Goal: Information Seeking & Learning: Check status

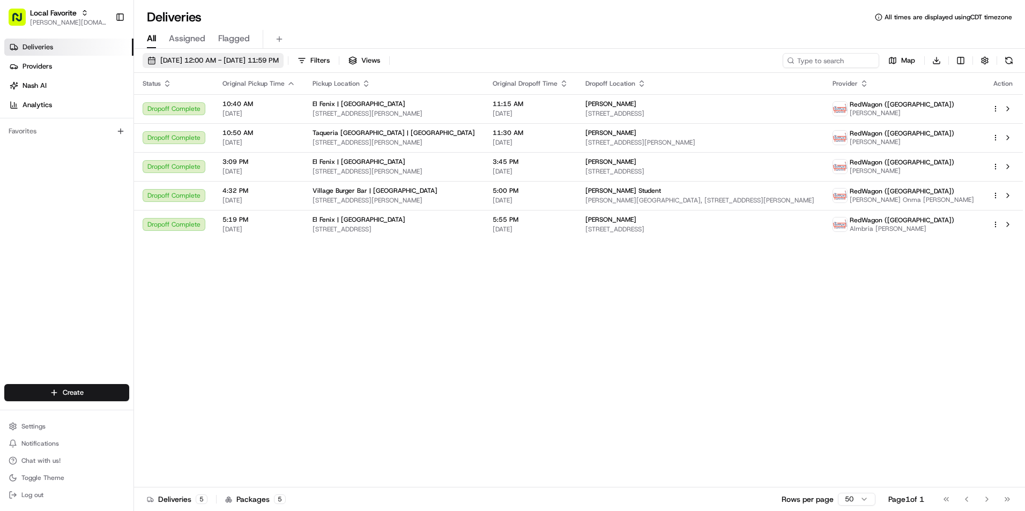
click at [279, 60] on span "[DATE] 12:00 AM - [DATE] 11:59 PM" at bounding box center [219, 61] width 118 height 10
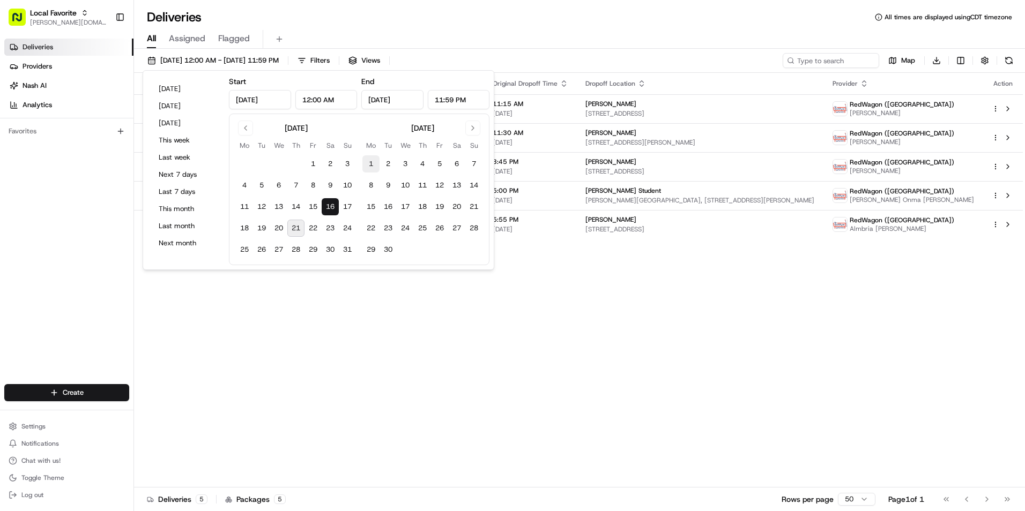
click at [369, 161] on button "1" at bounding box center [370, 163] width 17 height 17
type input "[DATE]"
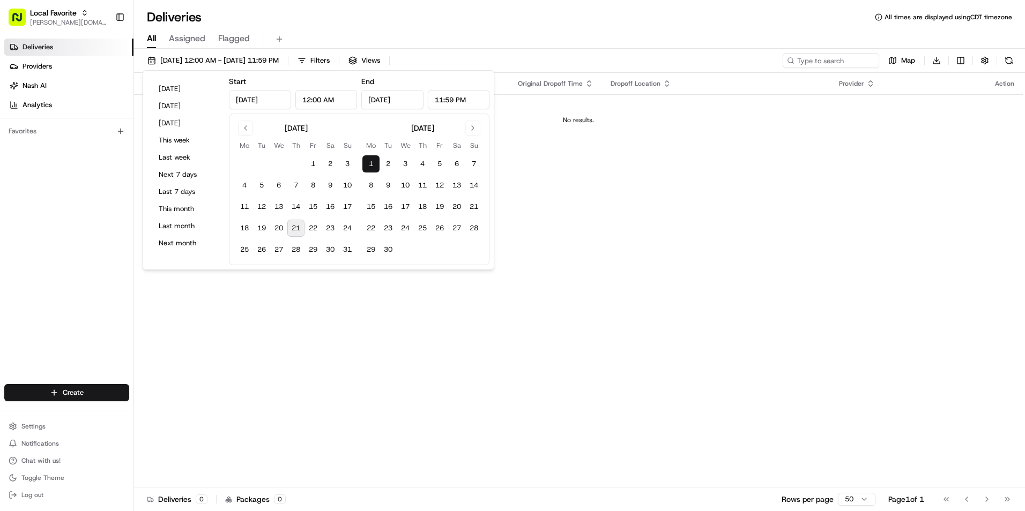
click at [486, 13] on div "Deliveries All times are displayed using CDT timezone" at bounding box center [579, 17] width 891 height 17
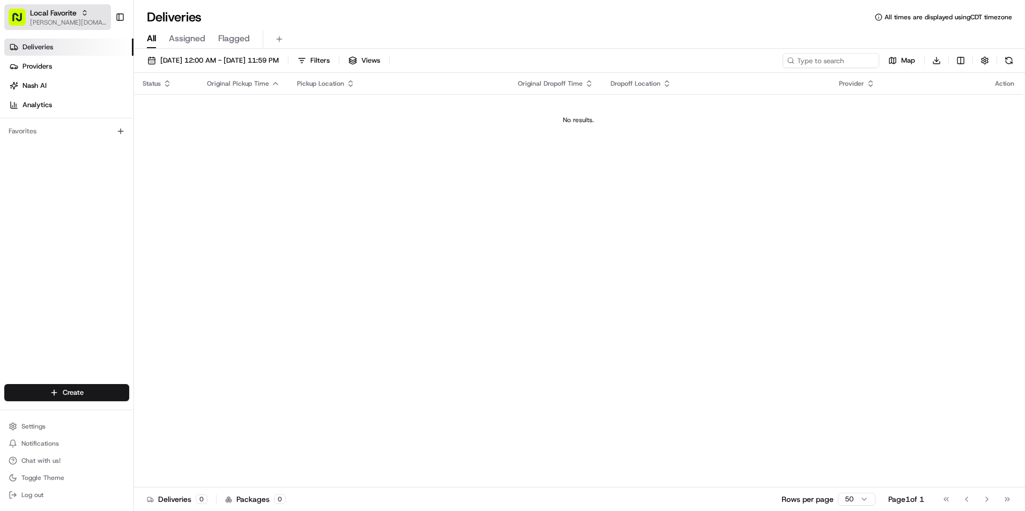
click at [84, 19] on span "[PERSON_NAME][DOMAIN_NAME][EMAIL_ADDRESS][PERSON_NAME][DOMAIN_NAME]" at bounding box center [68, 22] width 77 height 9
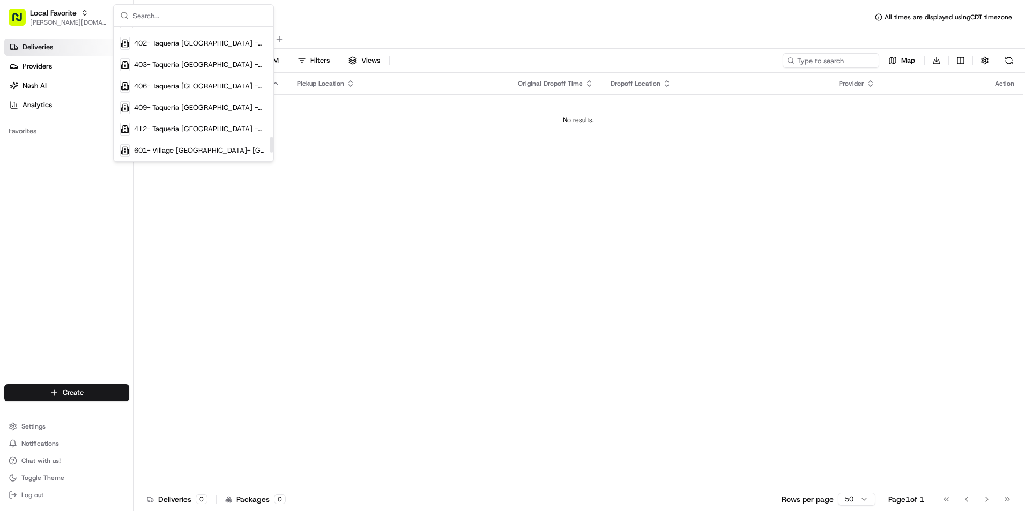
scroll to position [1018, 0]
click at [189, 127] on span "996- Taqueria La Ventana- Downtown Dallas" at bounding box center [200, 131] width 133 height 10
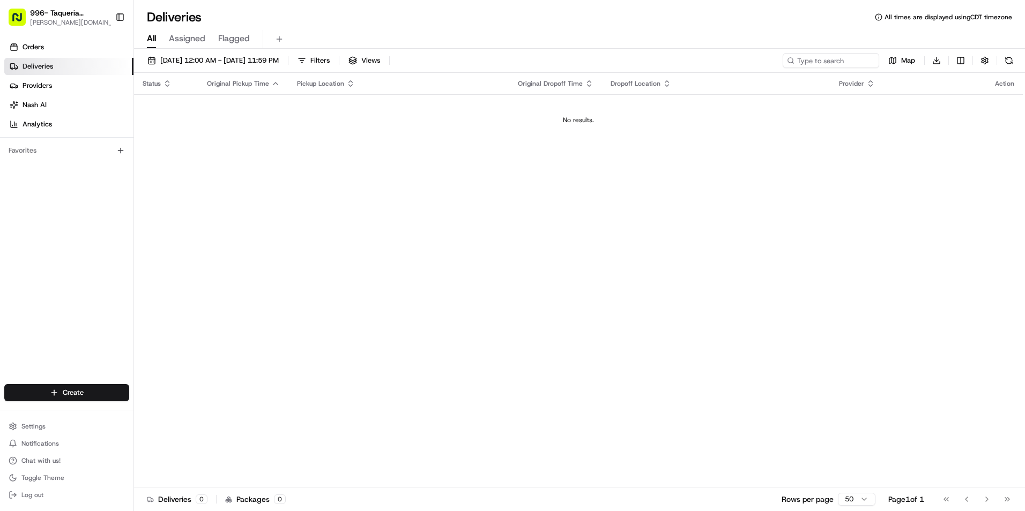
click at [179, 43] on span "Assigned" at bounding box center [187, 38] width 36 height 13
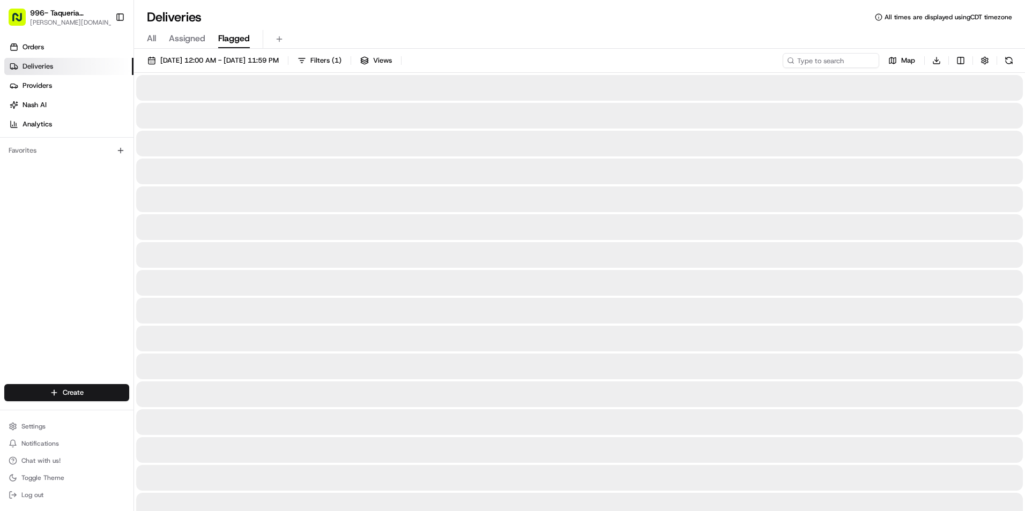
click at [231, 32] on span "Flagged" at bounding box center [234, 38] width 32 height 13
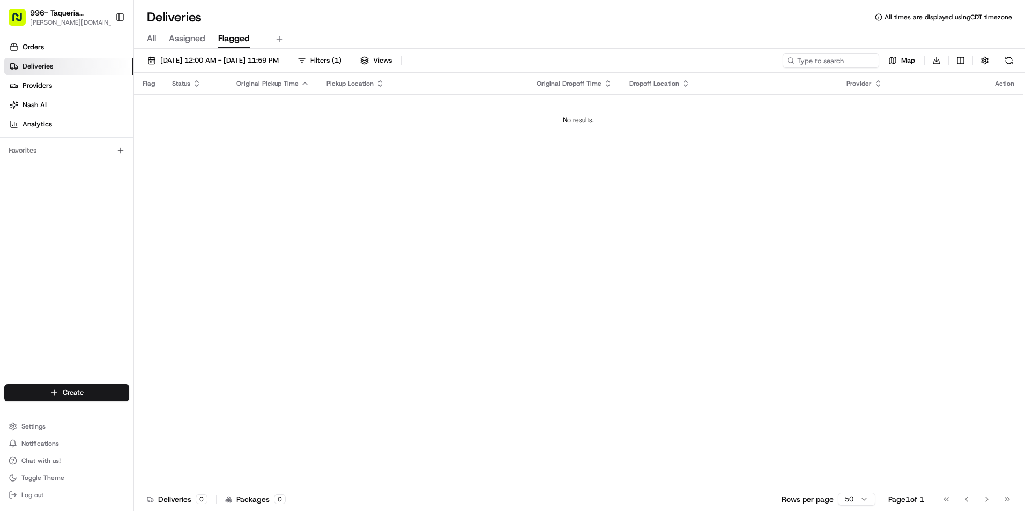
click at [155, 39] on span "All" at bounding box center [151, 38] width 9 height 13
click at [61, 43] on link "Orders" at bounding box center [68, 47] width 129 height 17
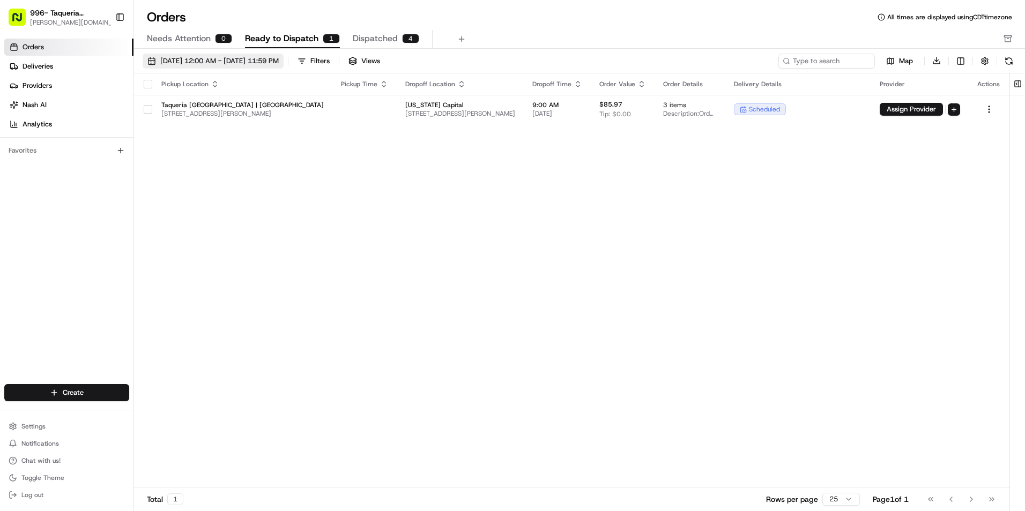
click at [279, 62] on span "08/01/2025 12:00 AM - 08/31/2025 11:59 PM" at bounding box center [219, 61] width 118 height 10
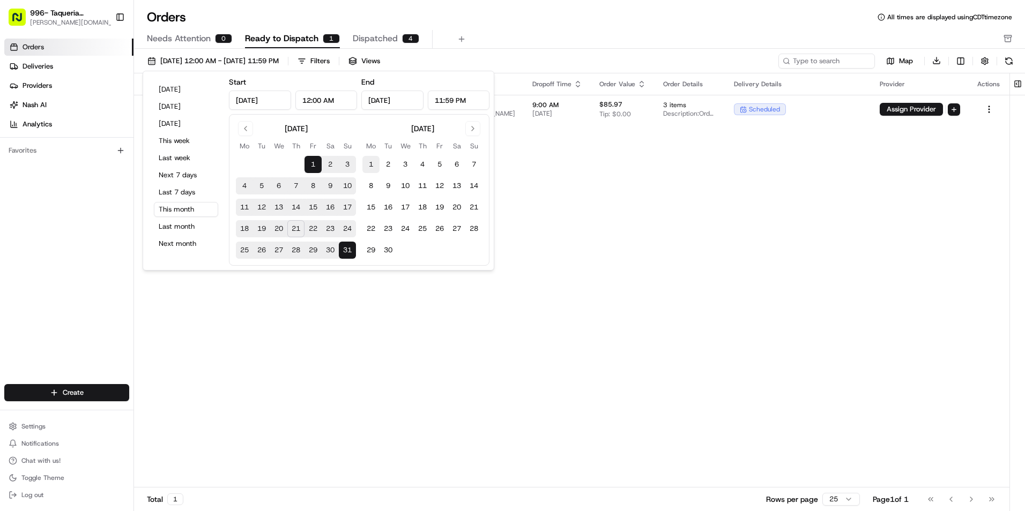
click at [372, 162] on button "1" at bounding box center [370, 164] width 17 height 17
type input "[DATE]"
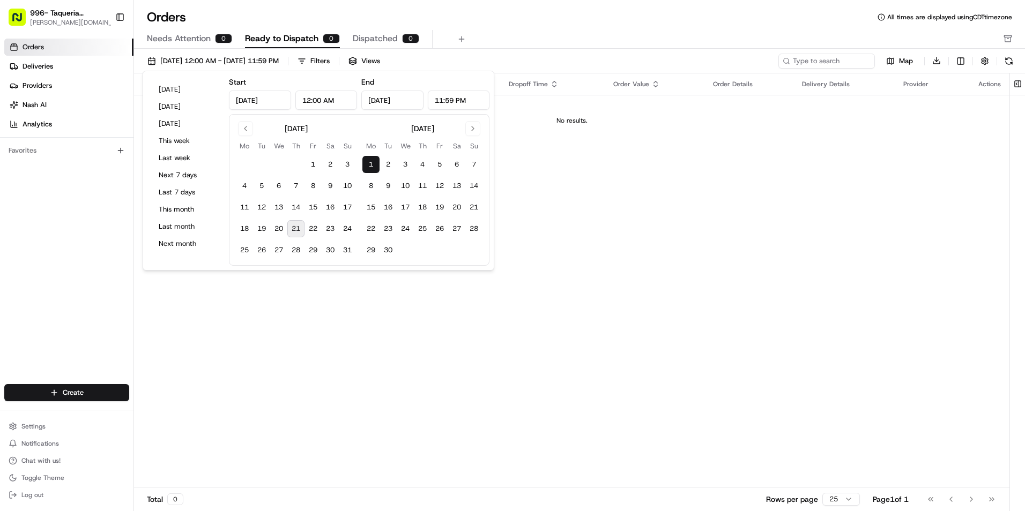
click at [512, 42] on div "Needs Attention 0 Ready to Dispatch 0 Dispatched 0" at bounding box center [572, 39] width 850 height 18
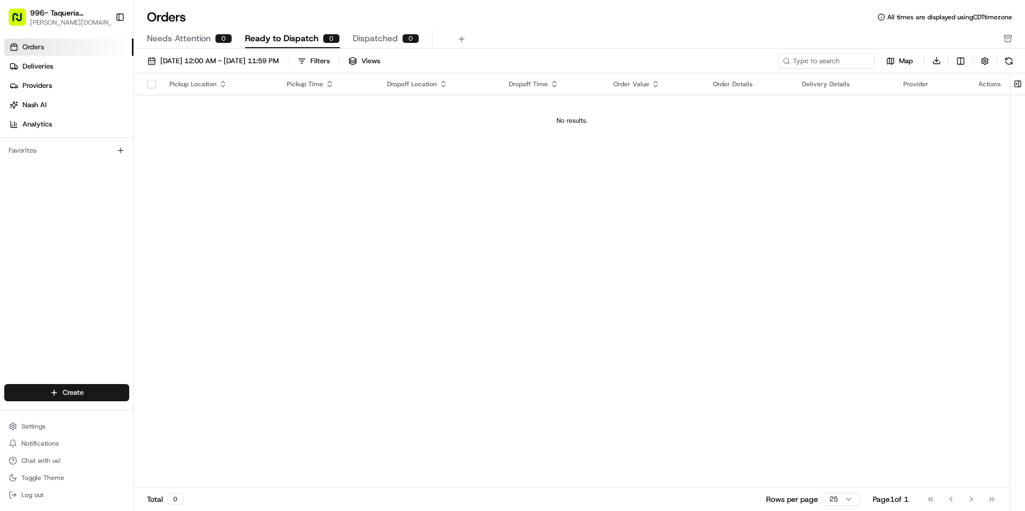
click at [358, 34] on span "Dispatched" at bounding box center [375, 38] width 45 height 13
click at [206, 39] on span "Needs Attention" at bounding box center [179, 38] width 64 height 13
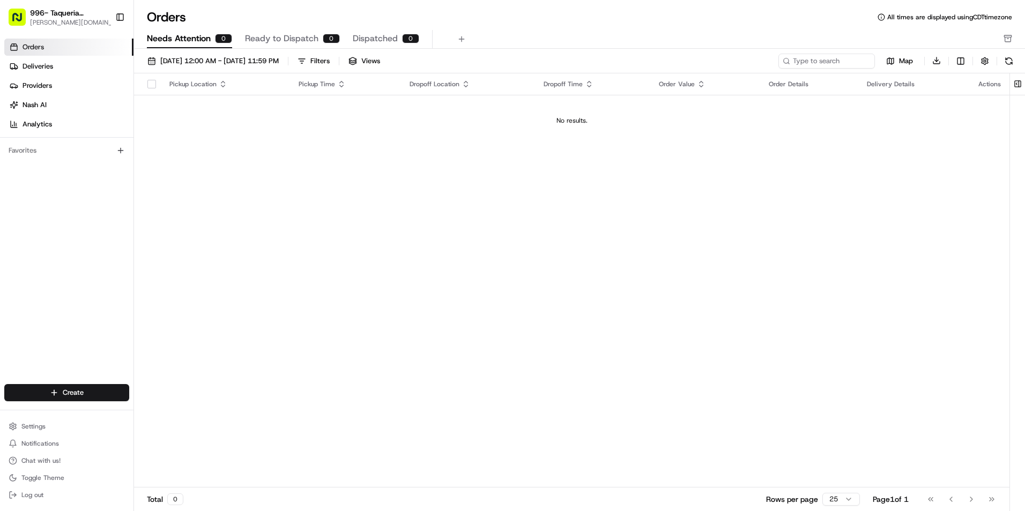
click at [283, 37] on span "Ready to Dispatch" at bounding box center [281, 38] width 73 height 13
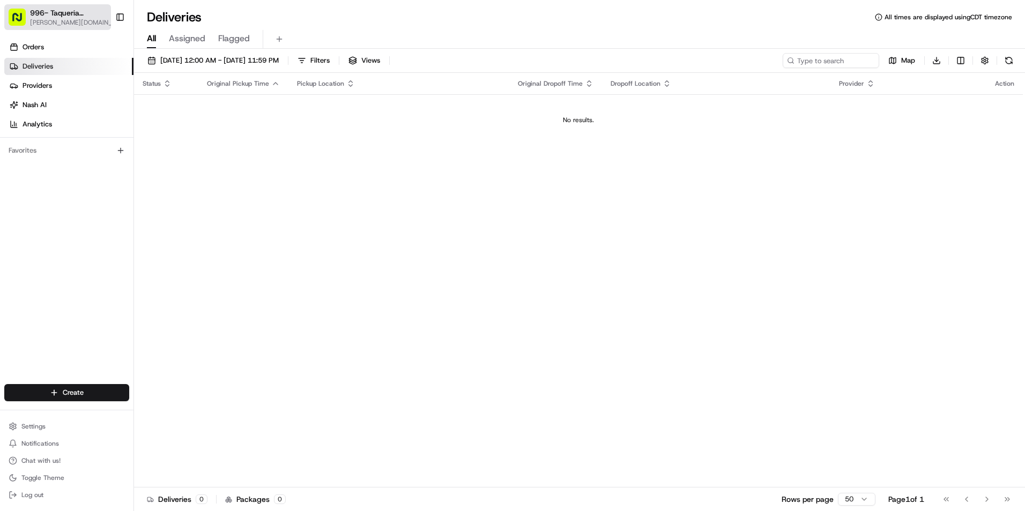
click at [101, 19] on span "[PERSON_NAME][DOMAIN_NAME][EMAIL_ADDRESS][PERSON_NAME][DOMAIN_NAME]" at bounding box center [75, 22] width 90 height 9
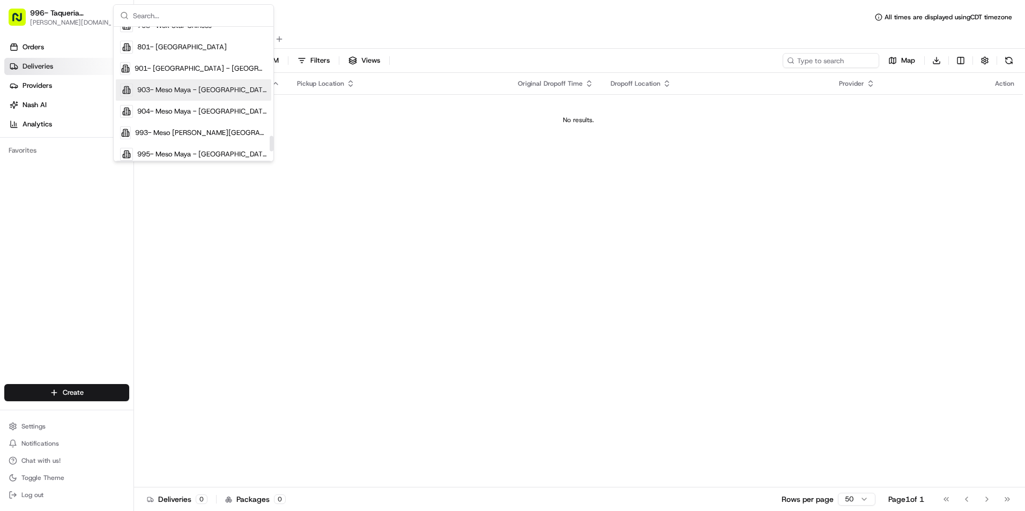
scroll to position [1023, 0]
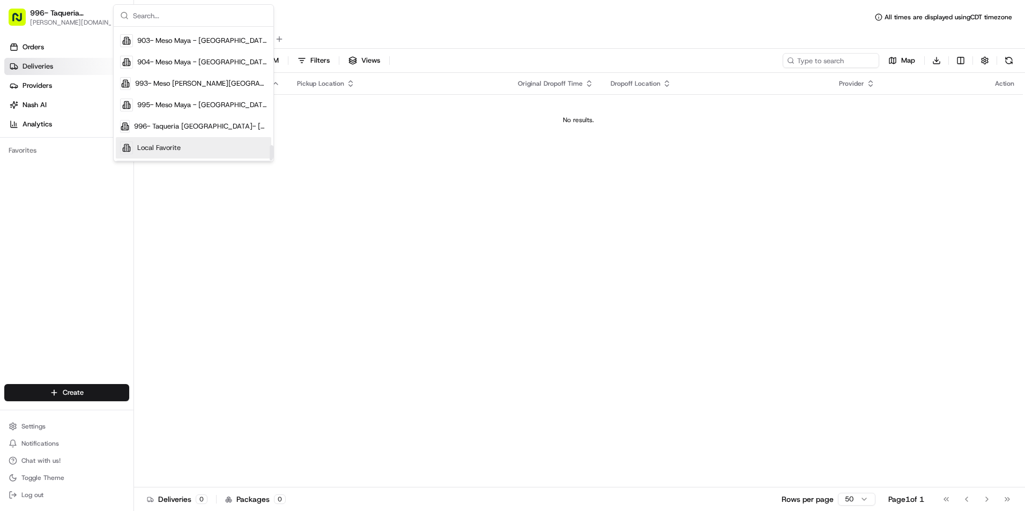
click at [191, 147] on div "Local Favorite" at bounding box center [193, 147] width 155 height 21
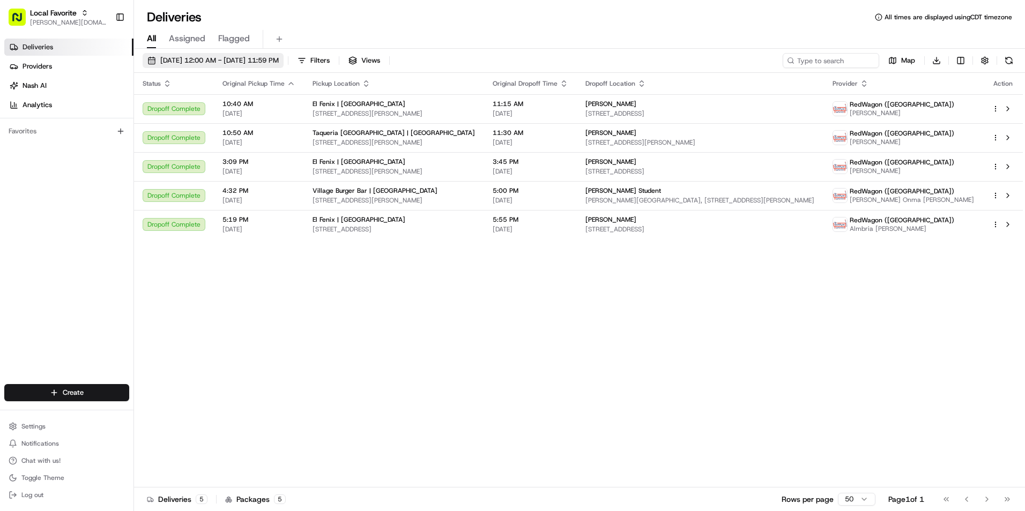
click at [263, 64] on span "[DATE] 12:00 AM - [DATE] 11:59 PM" at bounding box center [219, 61] width 118 height 10
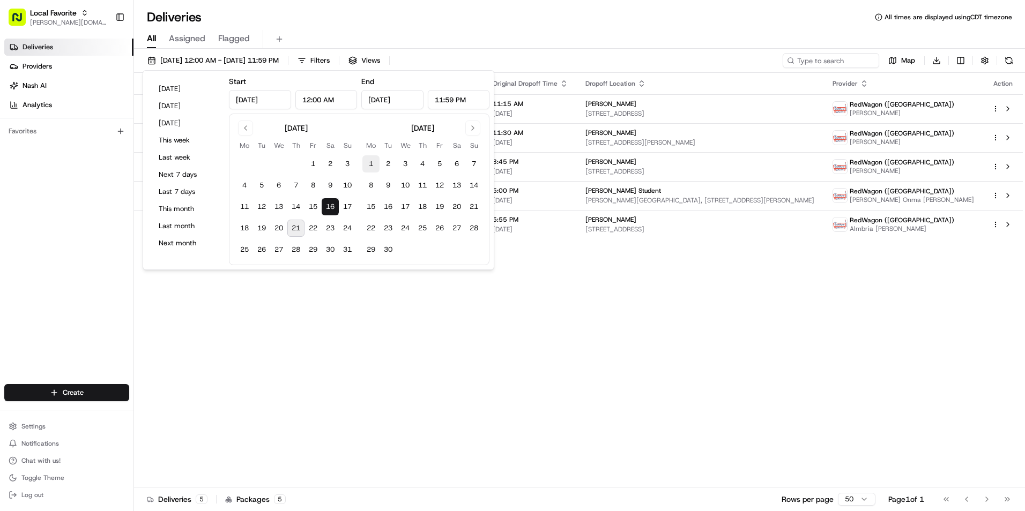
click at [369, 161] on button "1" at bounding box center [370, 163] width 17 height 17
type input "[DATE]"
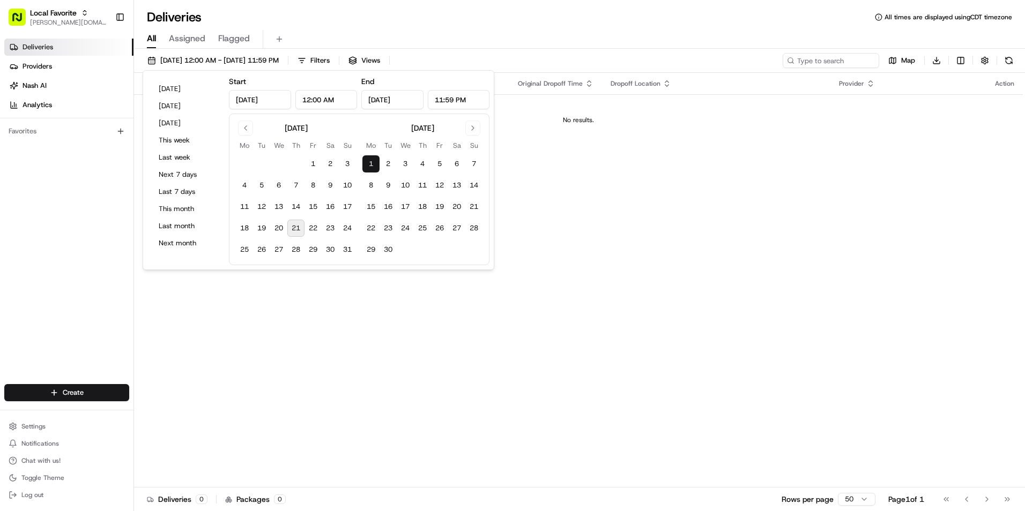
click at [471, 44] on div "All Assigned Flagged" at bounding box center [579, 39] width 891 height 19
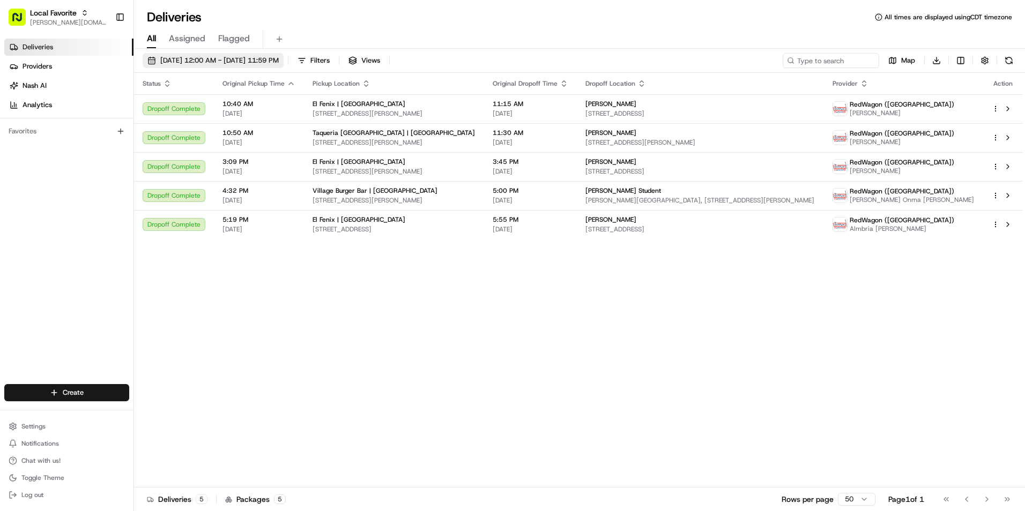
click at [270, 63] on span "08/16/2025 12:00 AM - 08/16/2025 11:59 PM" at bounding box center [219, 61] width 118 height 10
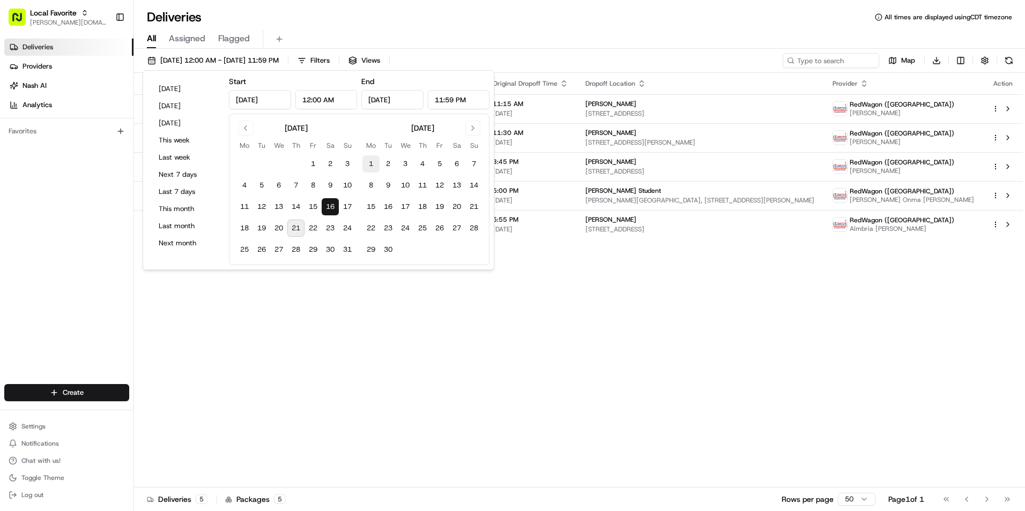
click at [376, 164] on button "1" at bounding box center [370, 163] width 17 height 17
type input "[DATE]"
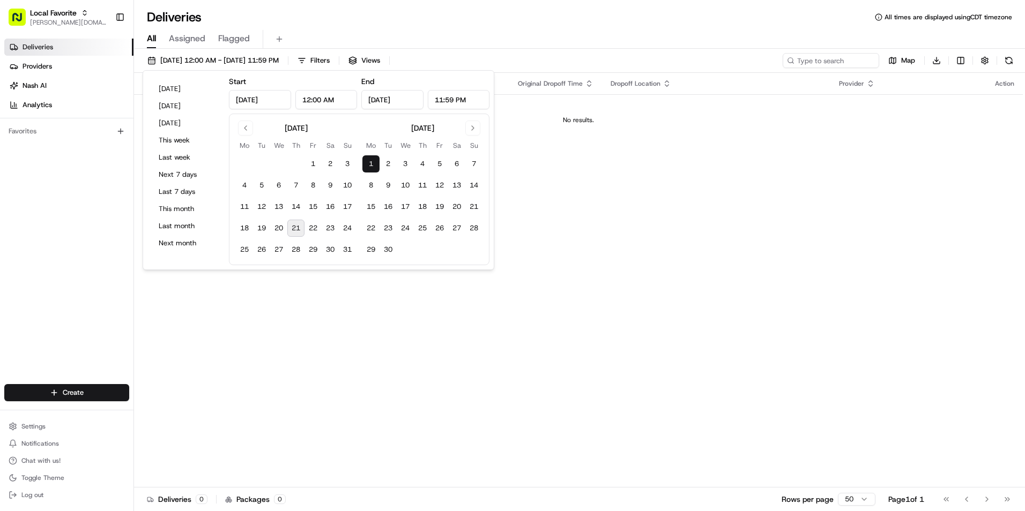
click at [476, 24] on div "Deliveries All times are displayed using CDT timezone" at bounding box center [579, 17] width 891 height 17
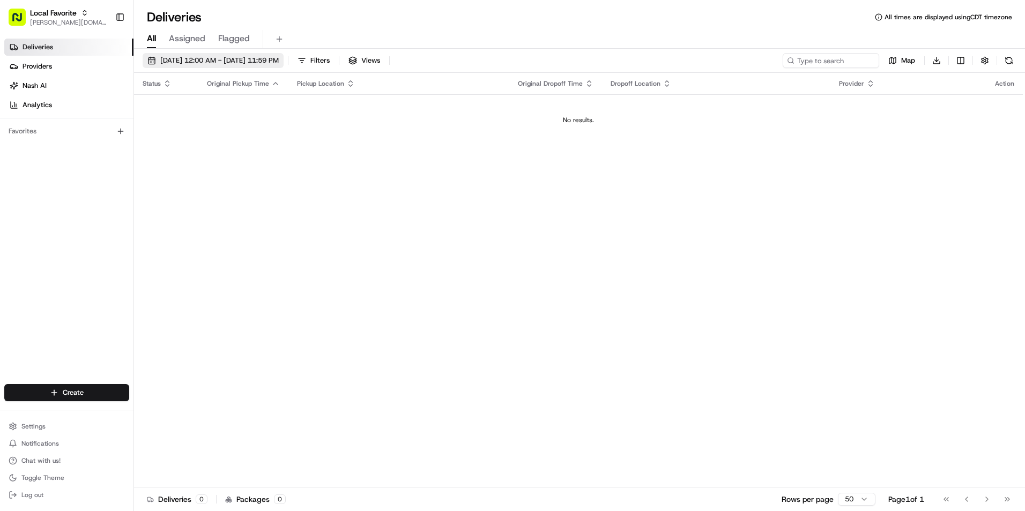
click at [219, 54] on button "[DATE] 12:00 AM - [DATE] 11:59 PM" at bounding box center [213, 60] width 141 height 15
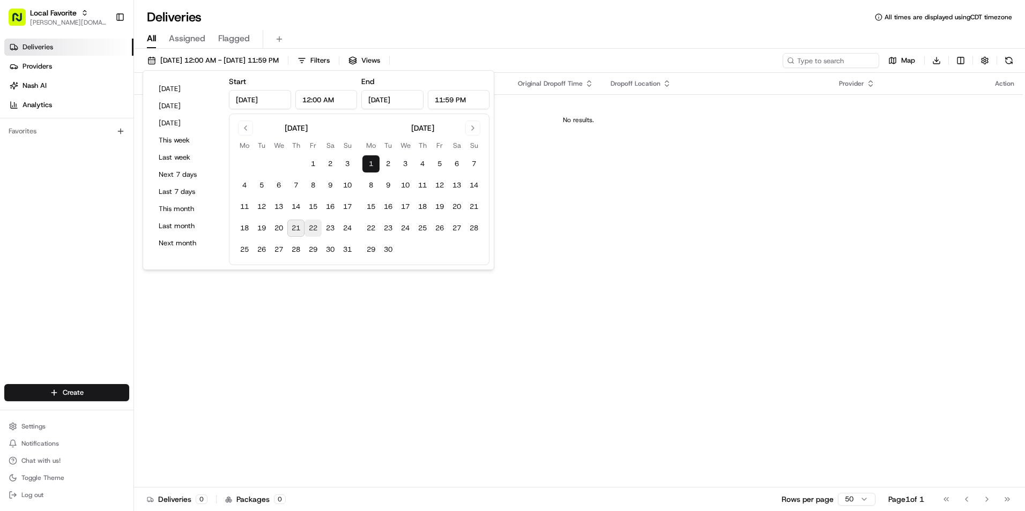
click at [312, 230] on button "22" at bounding box center [312, 228] width 17 height 17
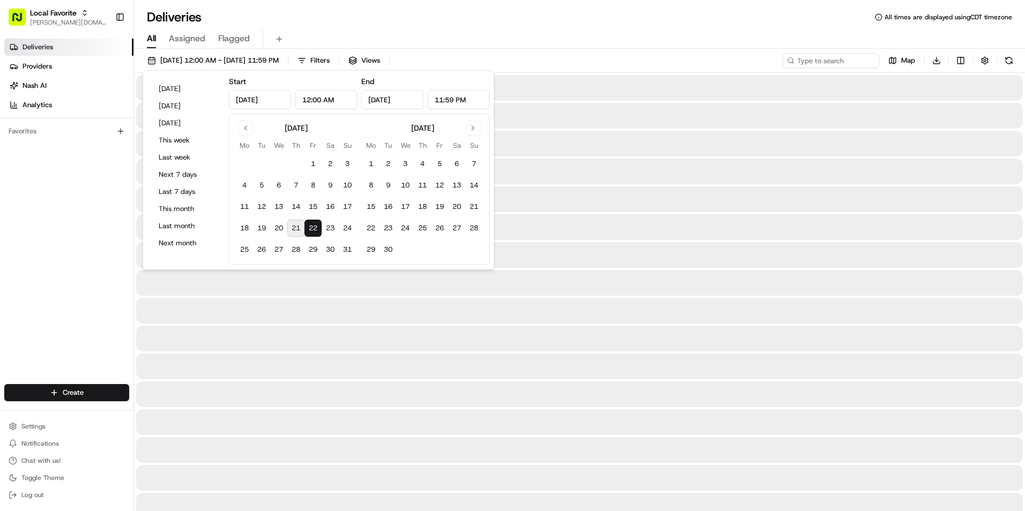
type input "[DATE]"
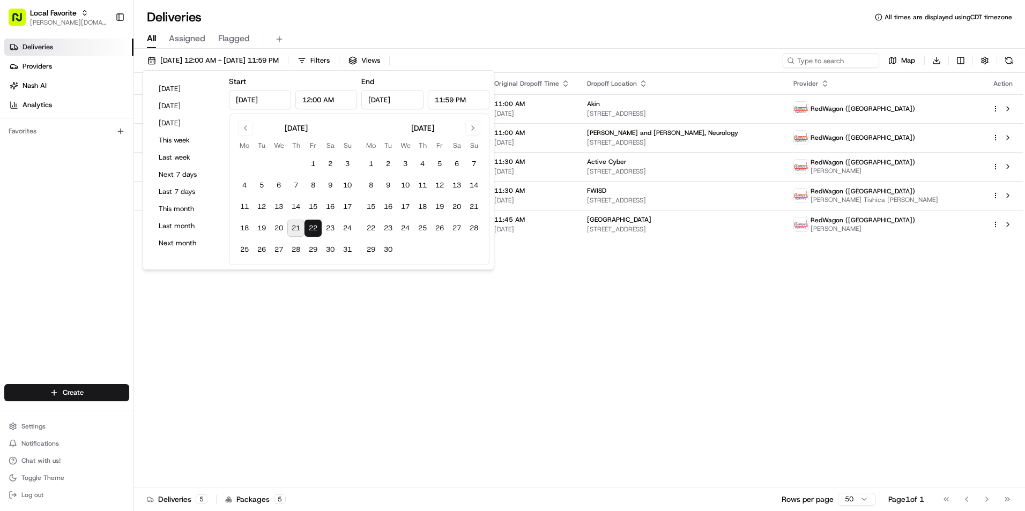
click at [487, 46] on div "All Assigned Flagged" at bounding box center [579, 39] width 891 height 19
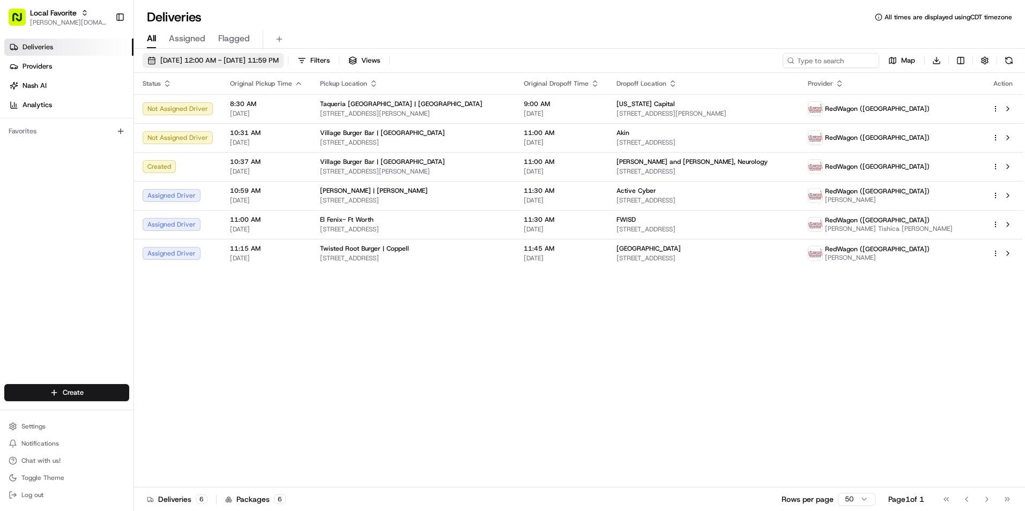
click at [242, 59] on span "[DATE] 12:00 AM - [DATE] 11:59 PM" at bounding box center [219, 61] width 118 height 10
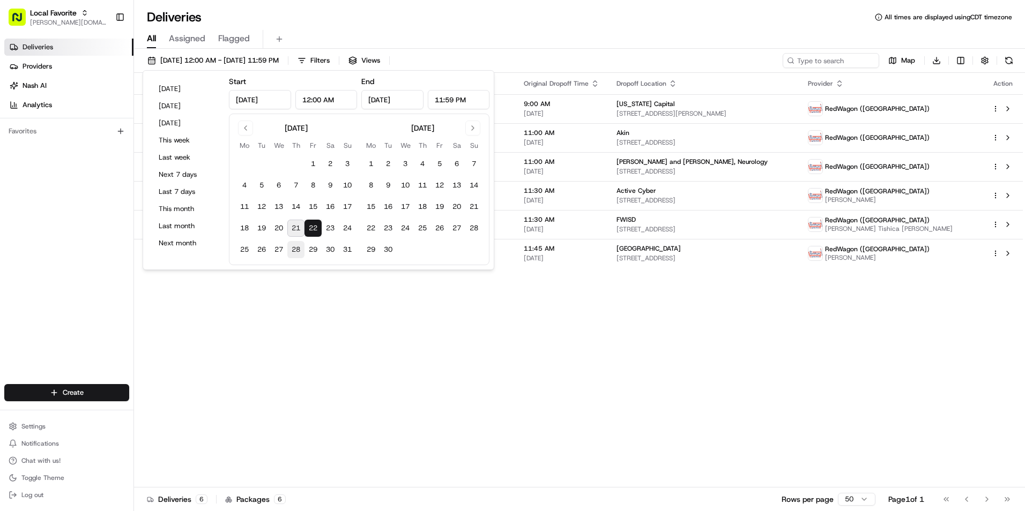
click at [295, 249] on button "28" at bounding box center [295, 249] width 17 height 17
type input "[DATE]"
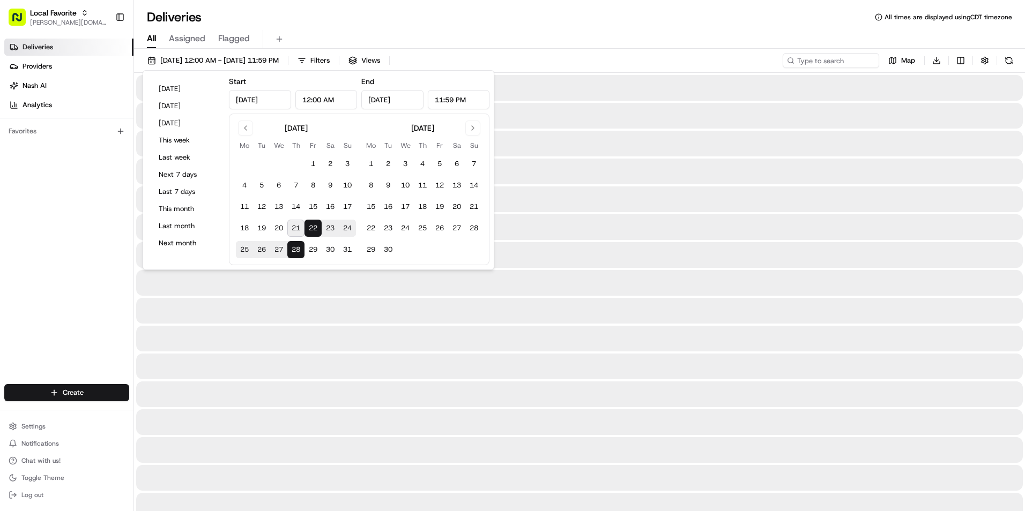
click at [295, 249] on button "28" at bounding box center [295, 249] width 17 height 17
type input "[DATE]"
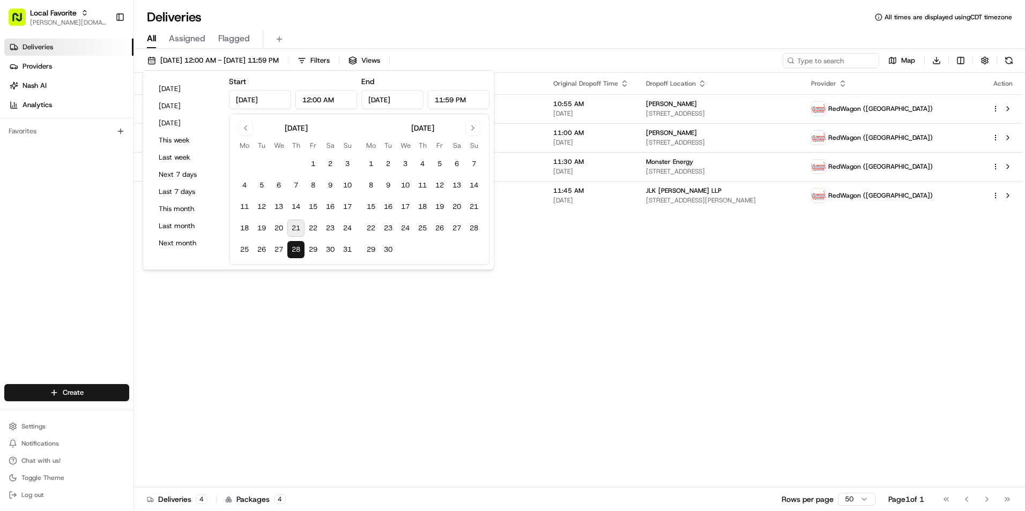
click at [466, 31] on div "All Assigned Flagged" at bounding box center [579, 39] width 891 height 19
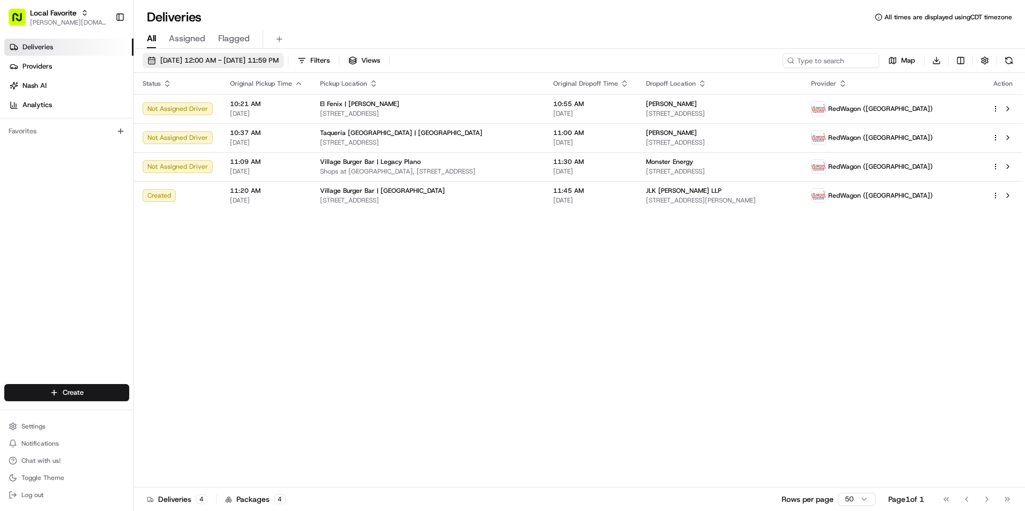
drag, startPoint x: 277, startPoint y: 51, endPoint x: 277, endPoint y: 62, distance: 10.7
click at [277, 51] on div "[DATE] 12:00 AM - [DATE] 11:59 PM Filters Views Map Download Status Original Pi…" at bounding box center [579, 281] width 891 height 465
click at [277, 63] on span "[DATE] 12:00 AM - [DATE] 11:59 PM" at bounding box center [219, 61] width 118 height 10
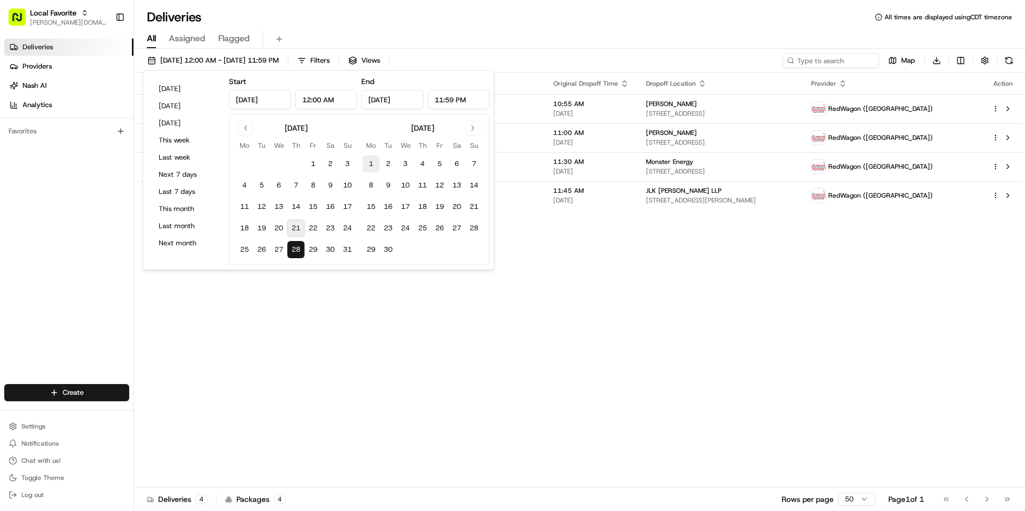
click at [363, 166] on button "1" at bounding box center [370, 163] width 17 height 17
type input "[DATE]"
click at [363, 166] on button "1" at bounding box center [370, 163] width 17 height 17
type input "[DATE]"
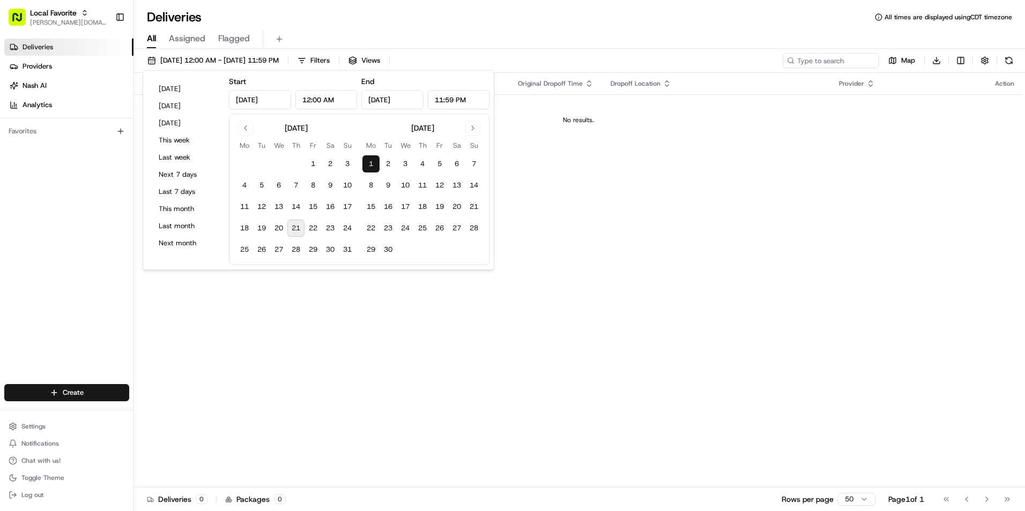
click at [474, 51] on div "[DATE] 12:00 AM - [DATE] 11:59 PM Filters Views Map Download Status Original Pi…" at bounding box center [579, 281] width 891 height 465
